Goal: Information Seeking & Learning: Check status

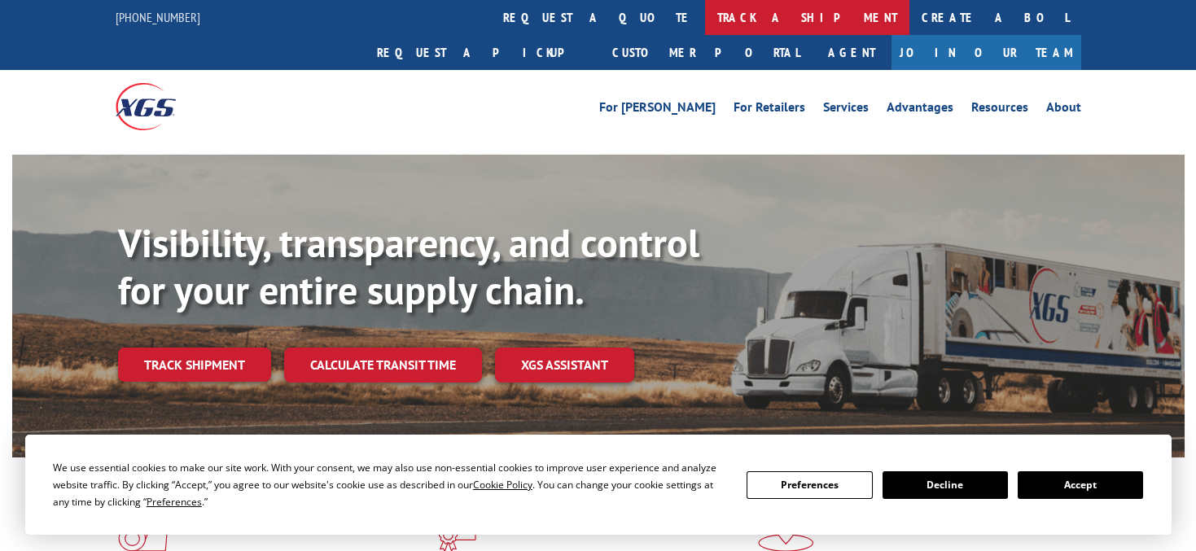
click at [705, 11] on link "track a shipment" at bounding box center [807, 17] width 204 height 35
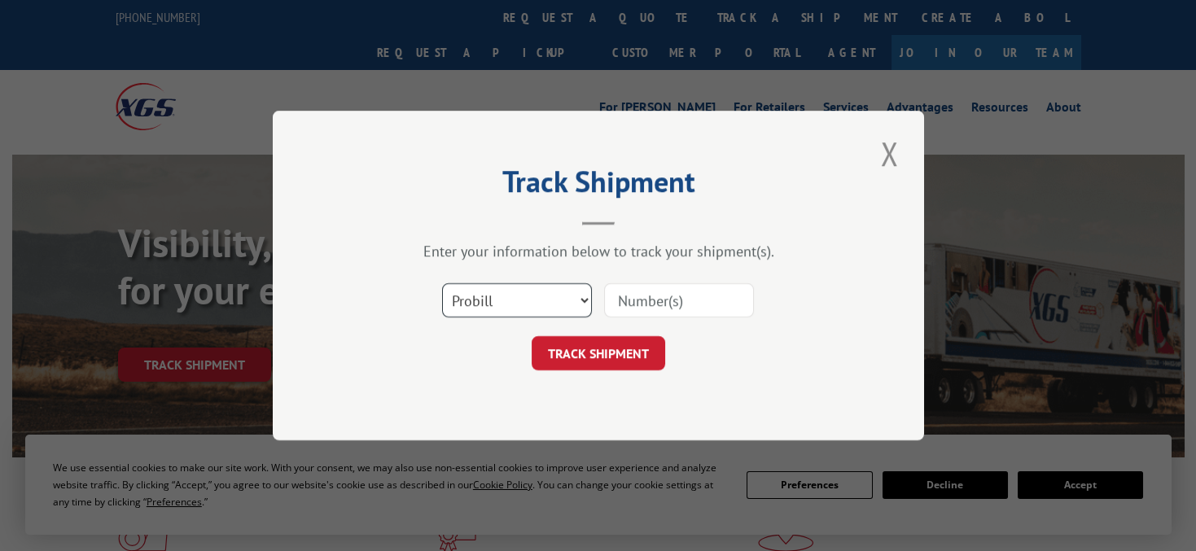
drag, startPoint x: 477, startPoint y: 294, endPoint x: 535, endPoint y: 299, distance: 58.0
click at [477, 294] on select "Select category... Probill BOL PO" at bounding box center [517, 300] width 150 height 34
click at [677, 298] on input at bounding box center [679, 300] width 150 height 34
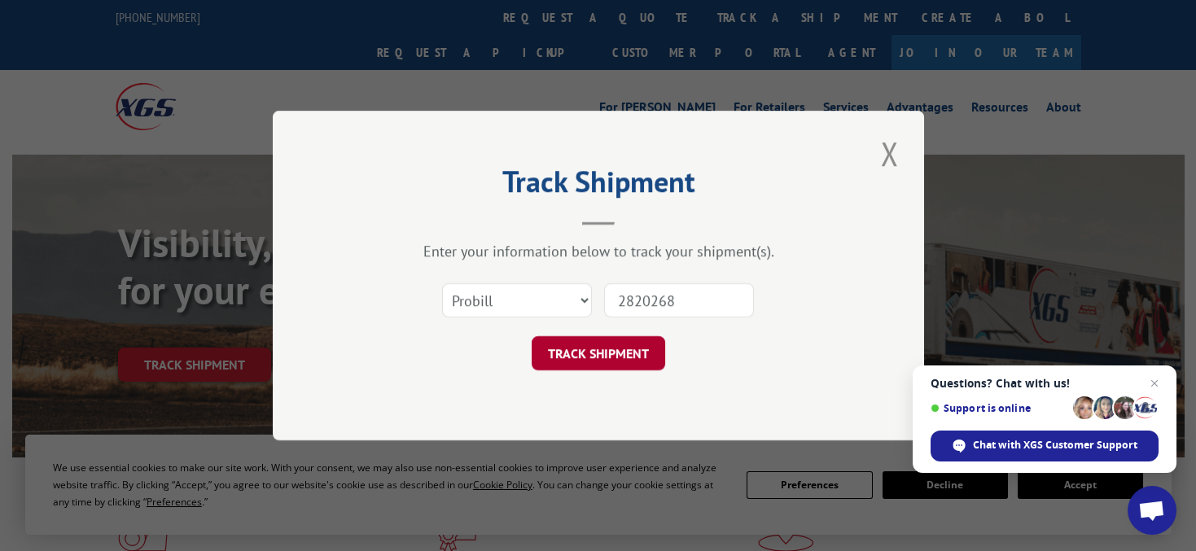
type input "2820268"
click at [610, 362] on button "TRACK SHIPMENT" at bounding box center [599, 353] width 134 height 34
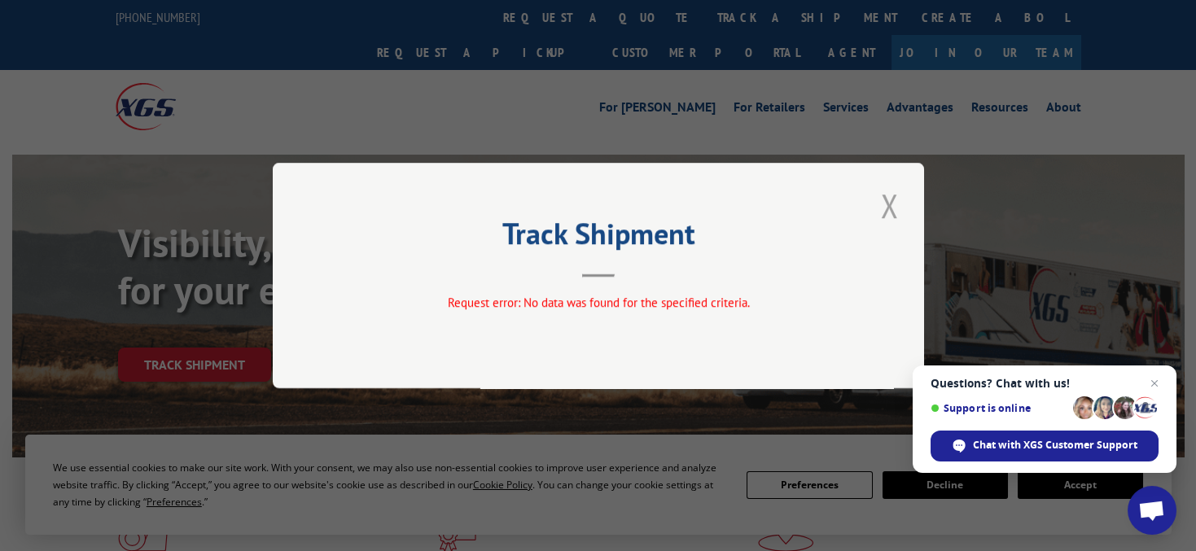
click at [882, 210] on button "Close modal" at bounding box center [890, 205] width 28 height 45
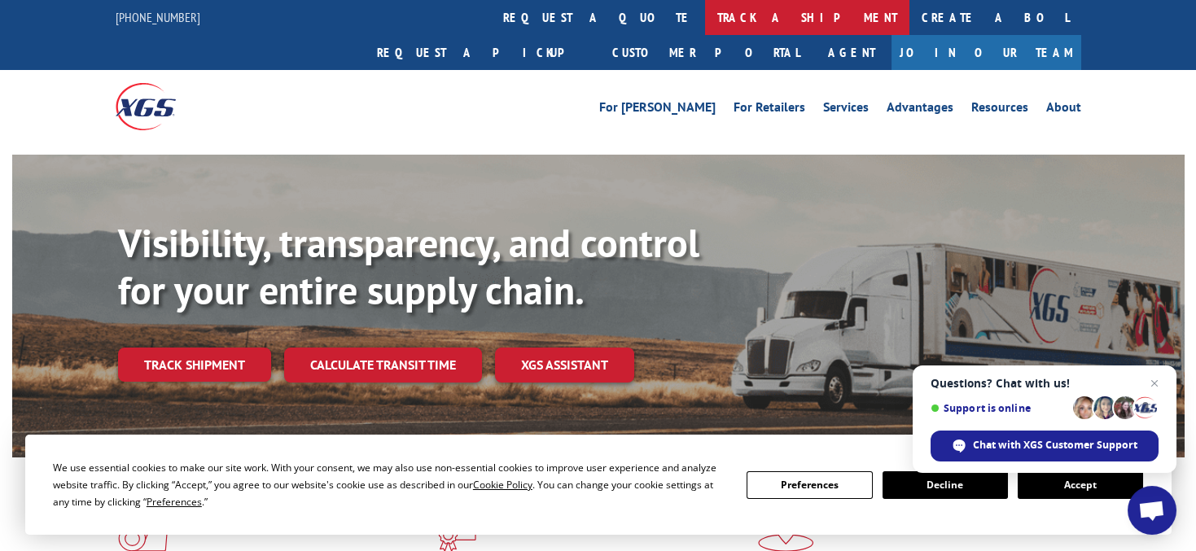
click at [705, 14] on link "track a shipment" at bounding box center [807, 17] width 204 height 35
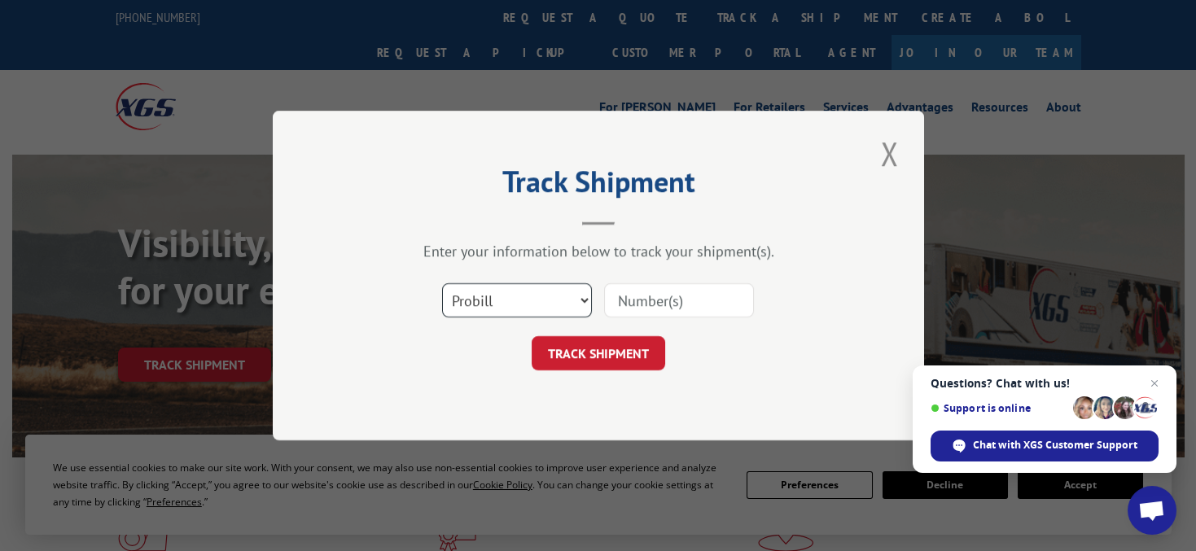
click at [543, 291] on select "Select category... Probill BOL PO" at bounding box center [517, 300] width 150 height 34
select select "bol"
click at [442, 283] on select "Select category... Probill BOL PO" at bounding box center [517, 300] width 150 height 34
click at [650, 304] on input at bounding box center [679, 300] width 150 height 34
type input "2820268"
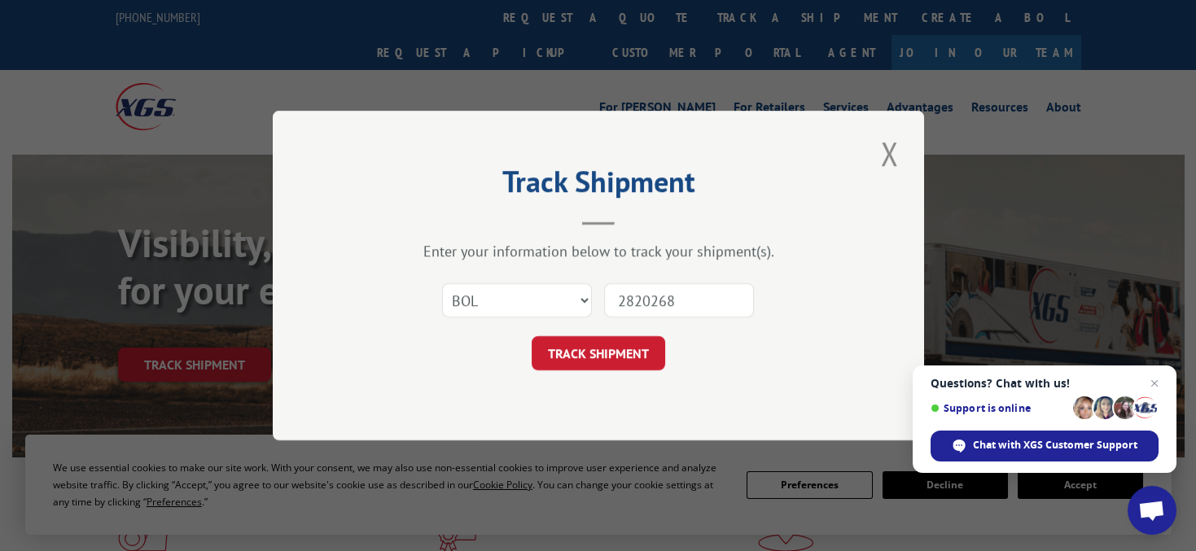
click button "TRACK SHIPMENT" at bounding box center [599, 353] width 134 height 34
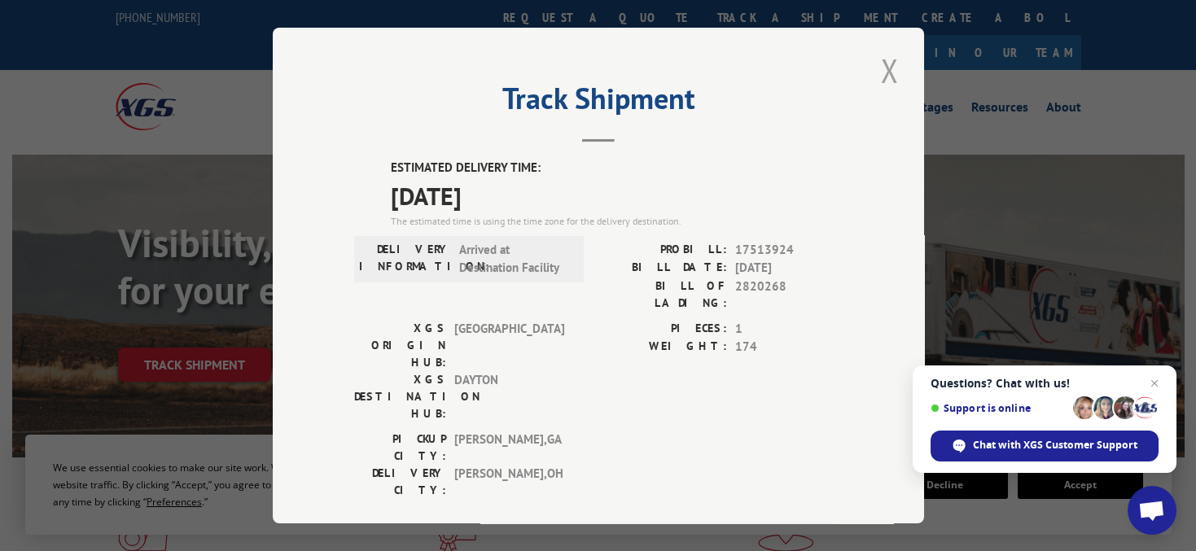
click at [881, 68] on button "Close modal" at bounding box center [890, 70] width 28 height 45
